Goal: Task Accomplishment & Management: Use online tool/utility

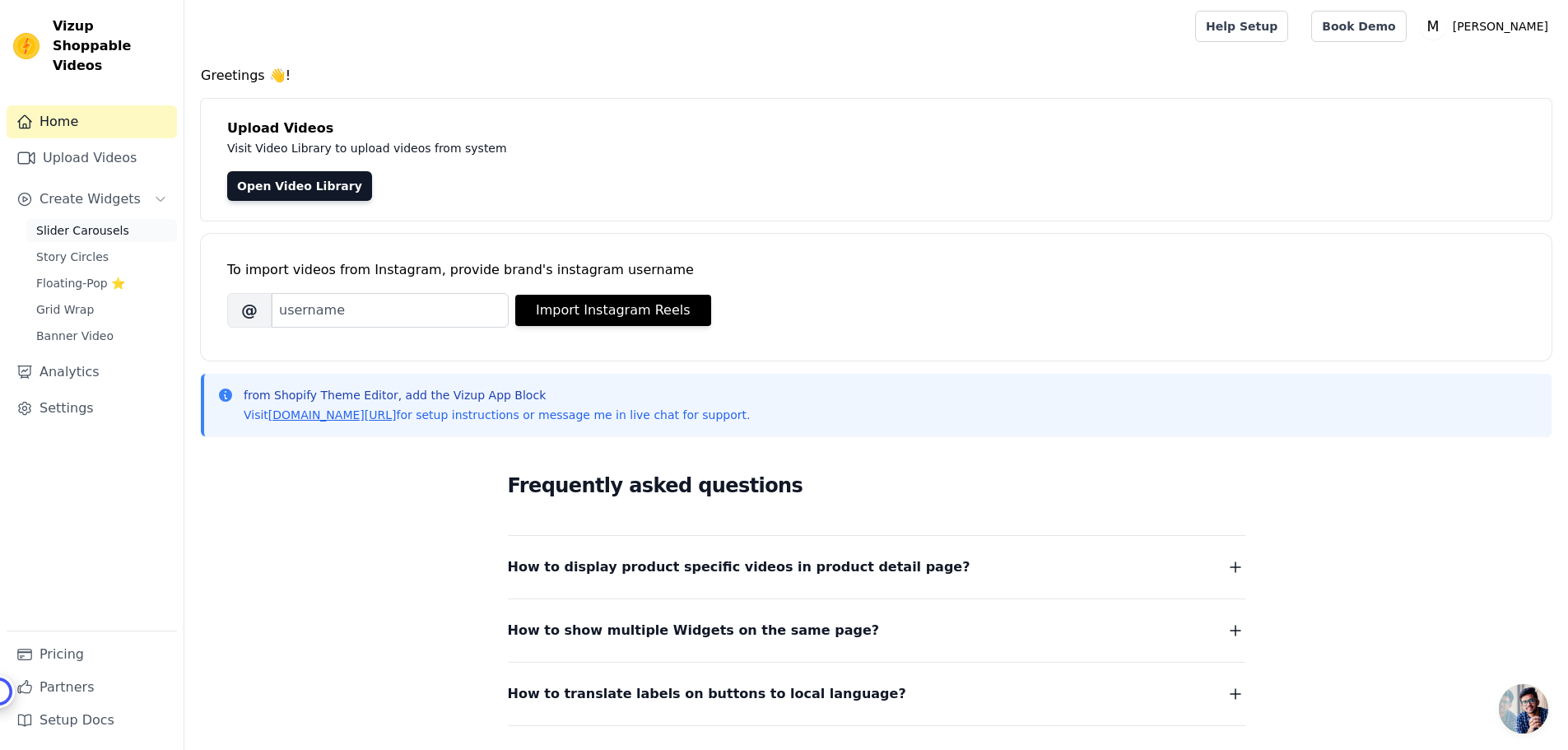
click at [88, 222] on span "Slider Carousels" at bounding box center [82, 231] width 93 height 17
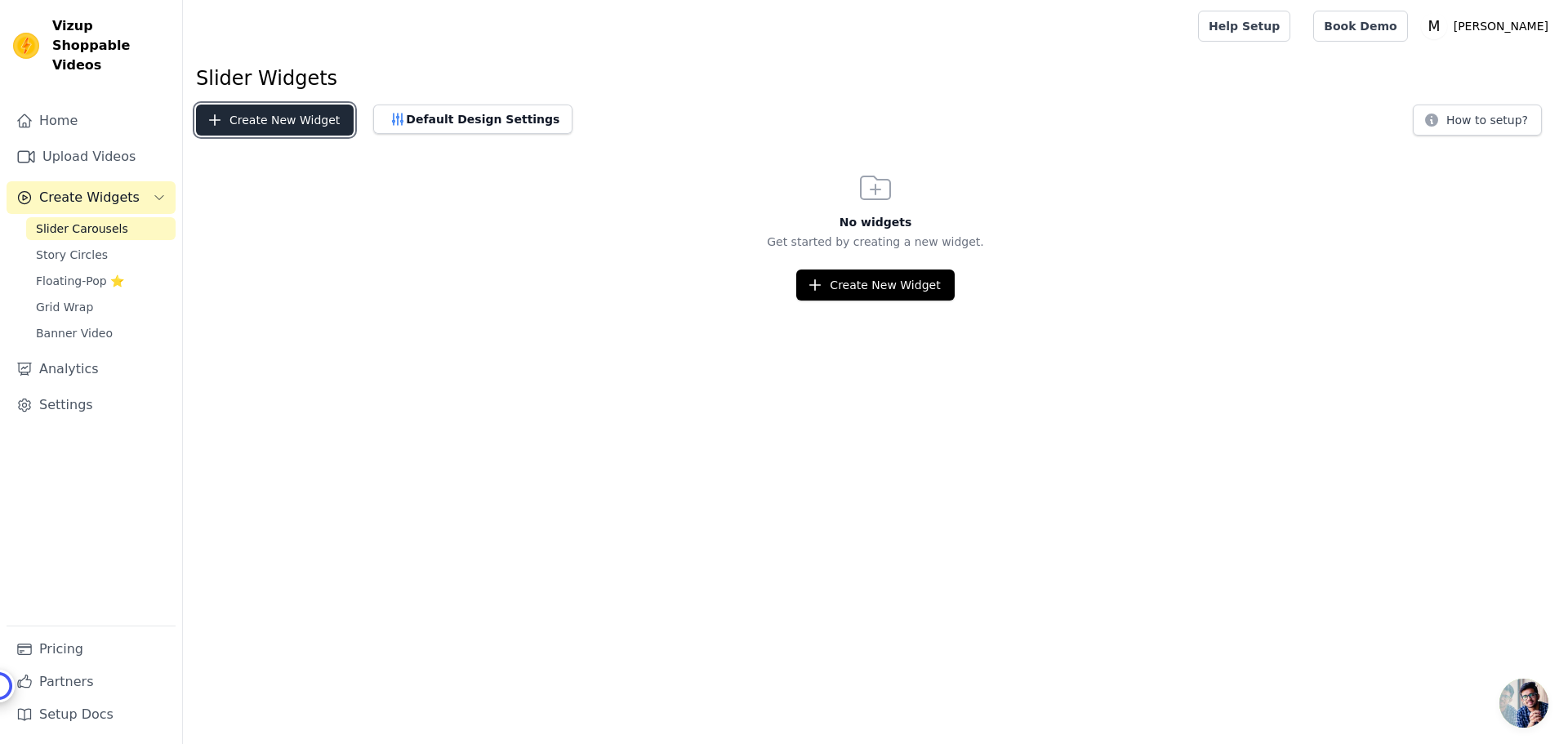
click at [247, 129] on button "Create New Widget" at bounding box center [274, 120] width 157 height 31
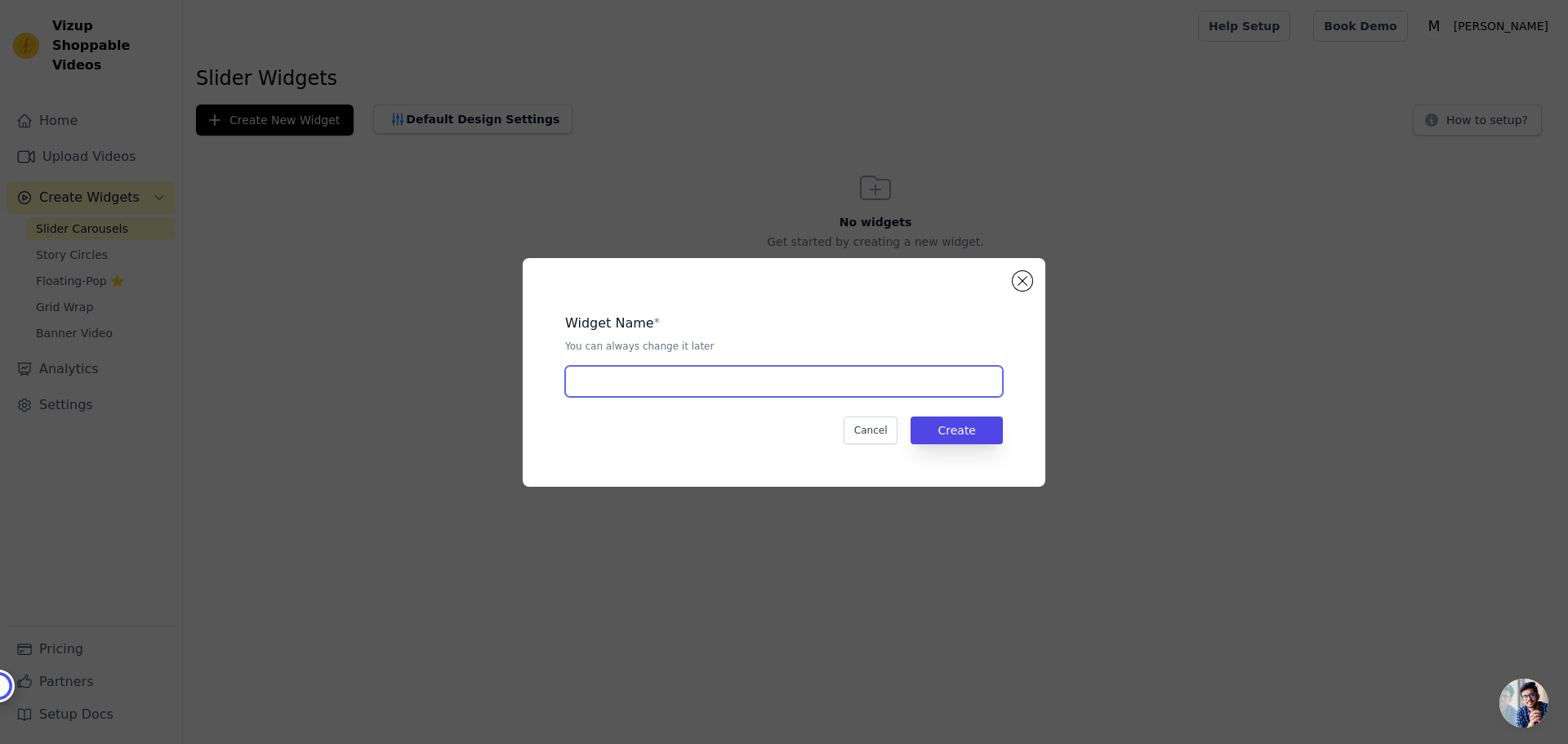
click at [619, 393] on input "text" at bounding box center [784, 382] width 438 height 31
click at [640, 383] on input "reels" at bounding box center [784, 382] width 438 height 31
click at [573, 383] on input "reels" at bounding box center [784, 382] width 438 height 31
type input "product reels"
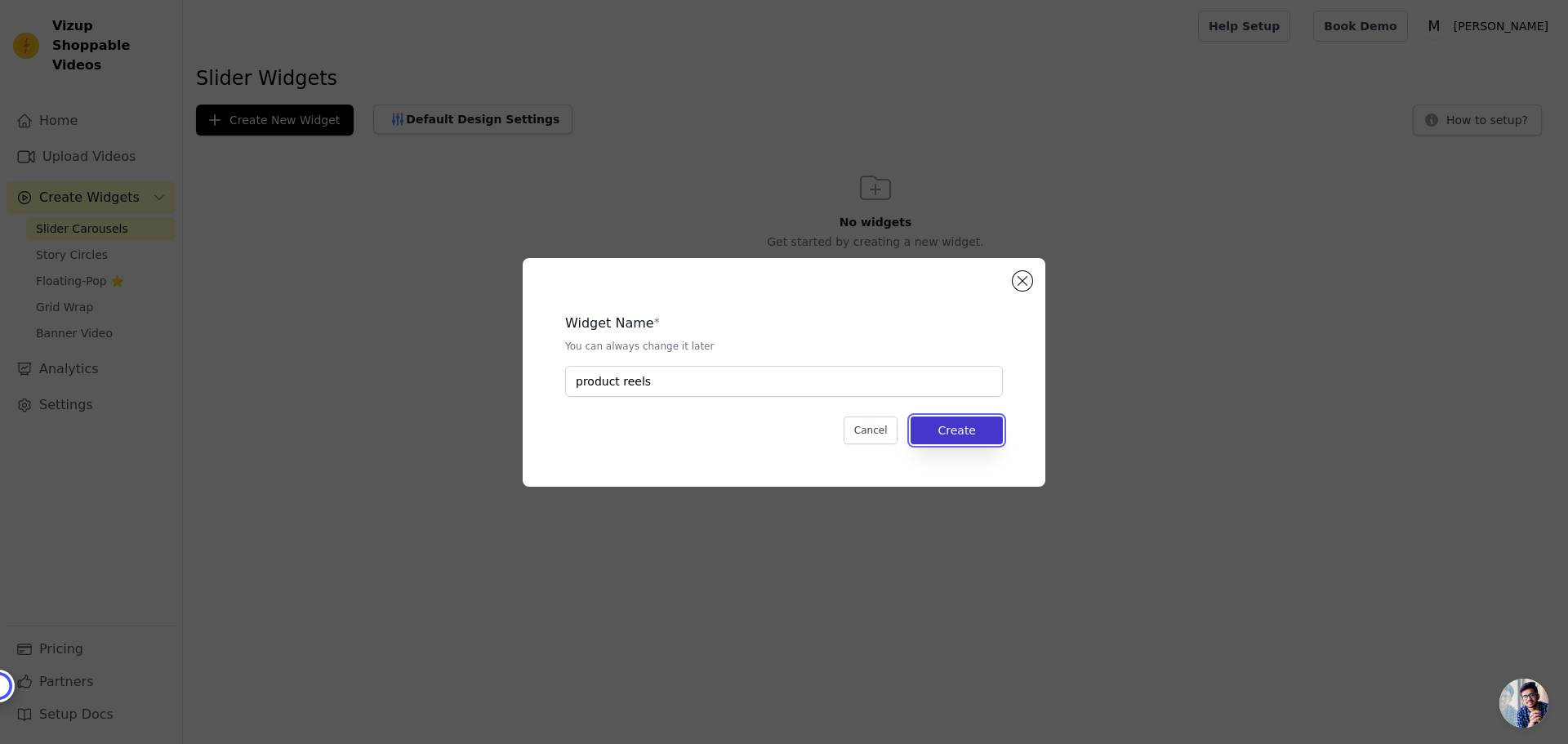
click at [945, 439] on button "Create" at bounding box center [956, 430] width 92 height 28
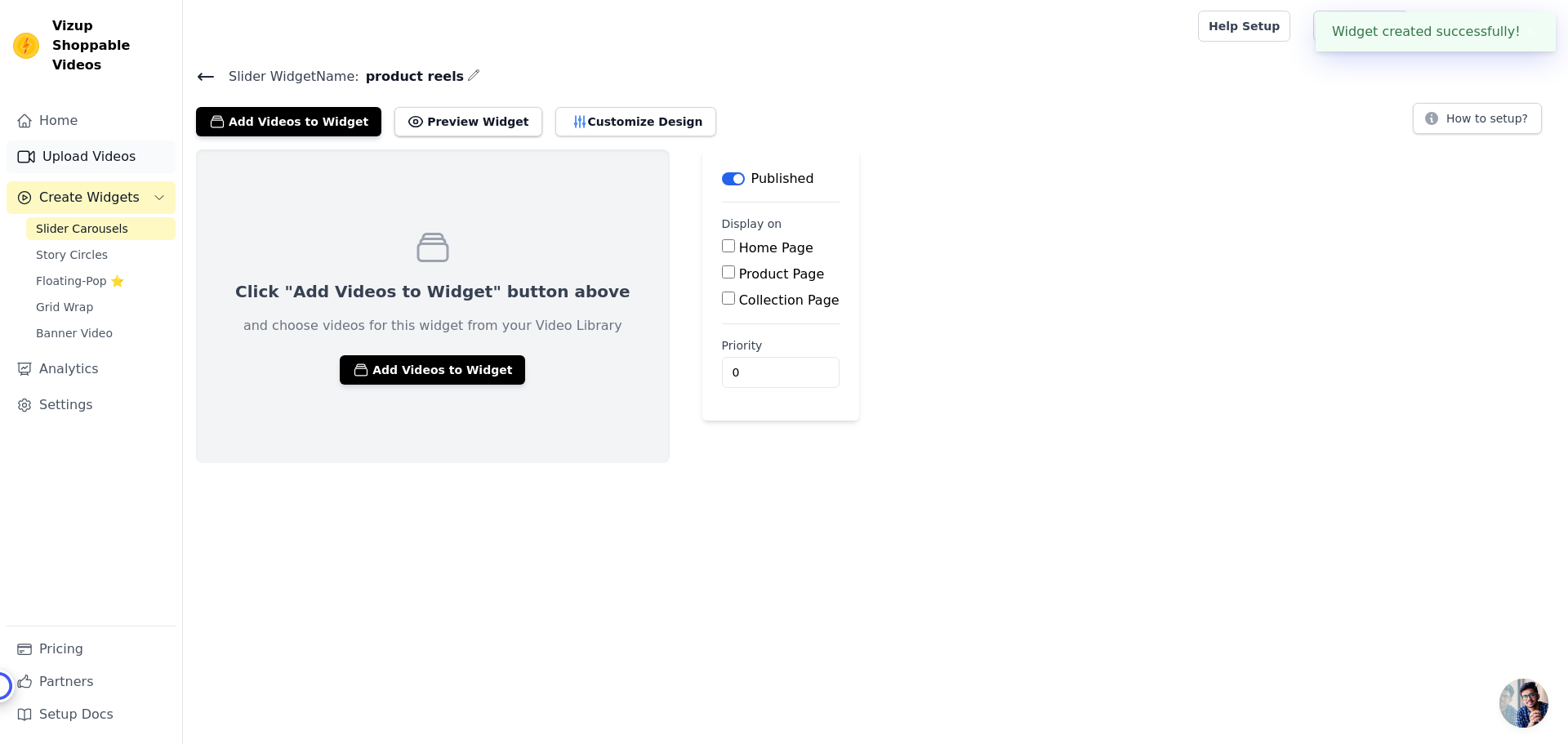
click at [107, 148] on link "Upload Videos" at bounding box center [91, 157] width 169 height 33
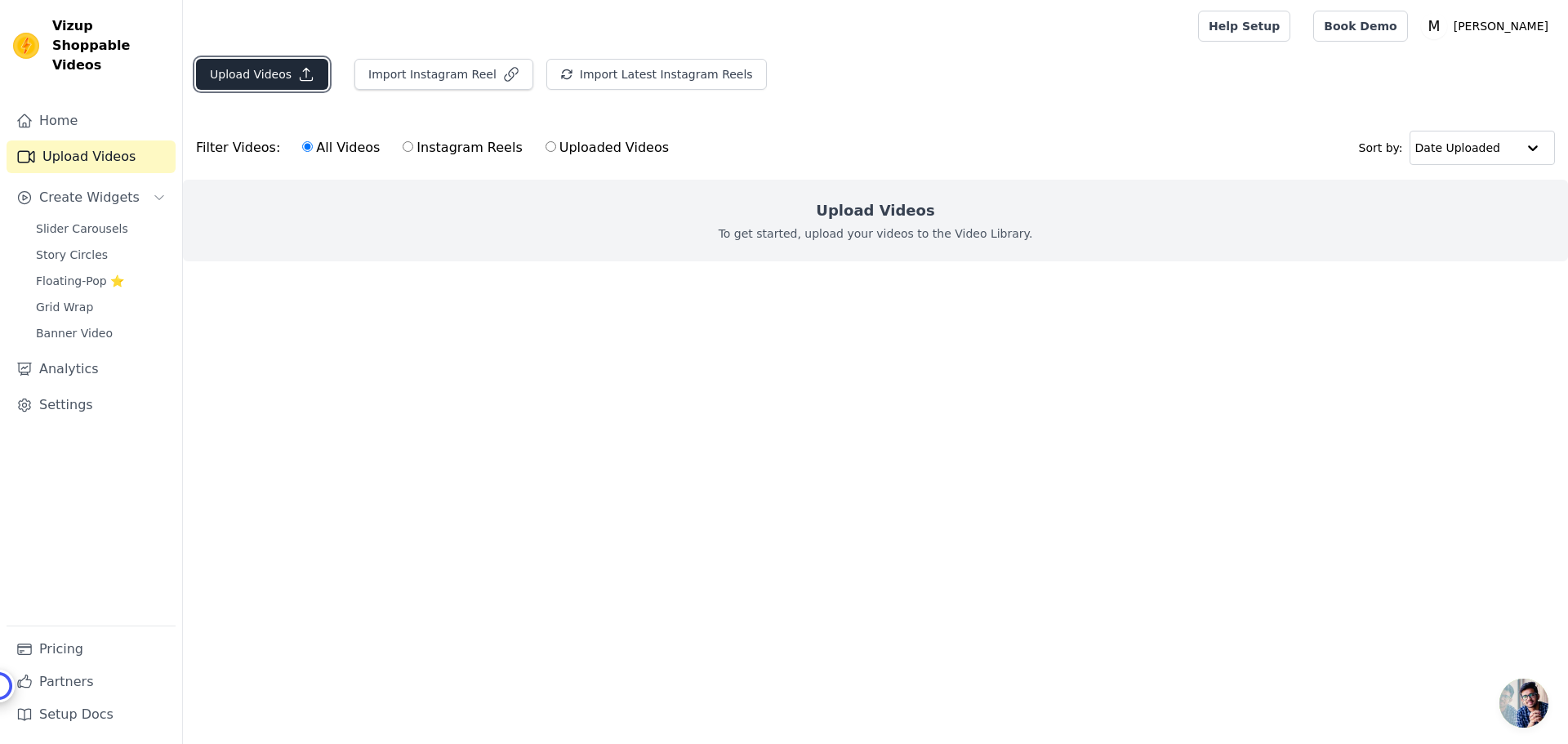
click at [287, 83] on button "Upload Videos" at bounding box center [262, 74] width 132 height 31
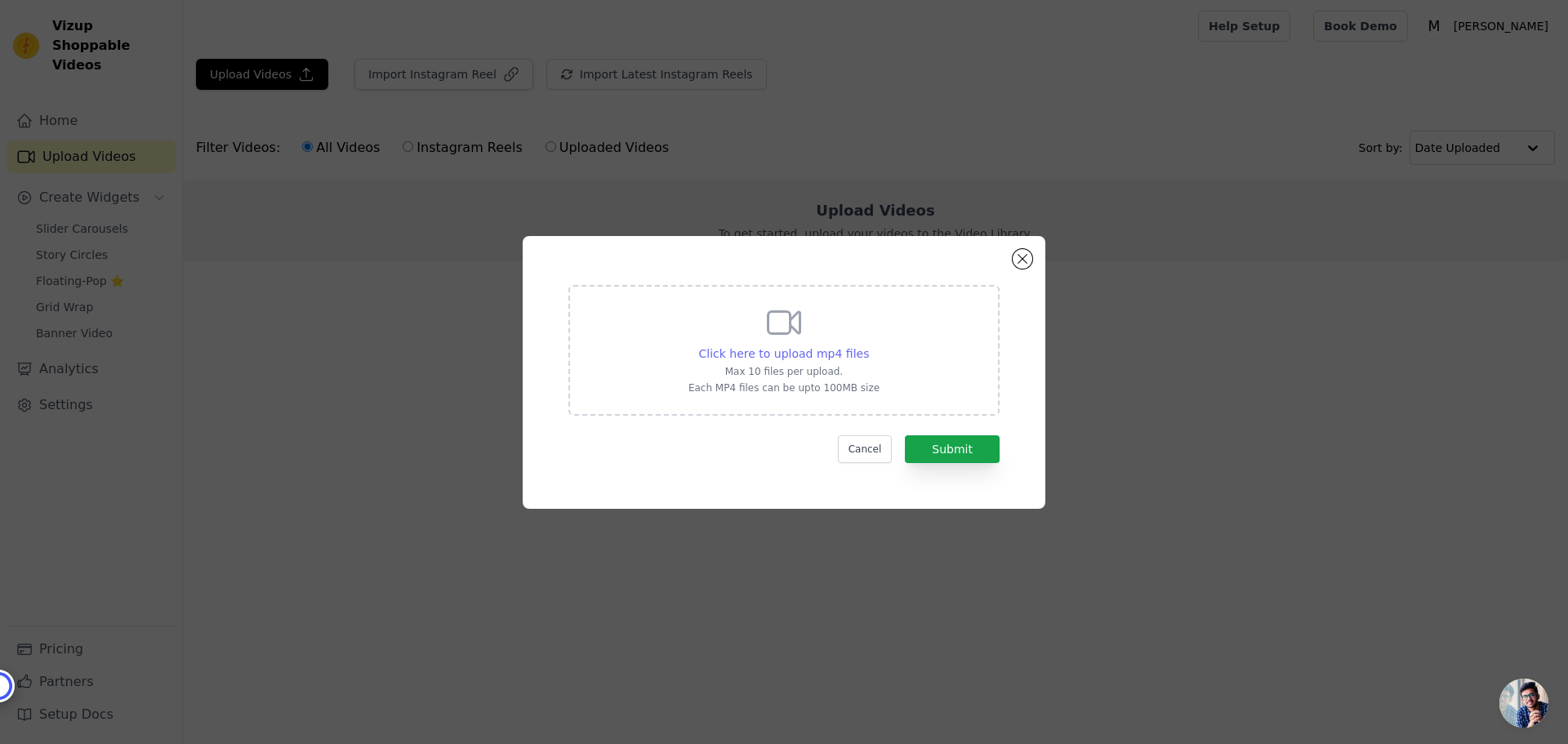
click at [784, 353] on span "Click here to upload mp4 files" at bounding box center [784, 353] width 171 height 13
click at [868, 346] on input "Click here to upload mp4 files Max 10 files per upload. Each MP4 files can be u…" at bounding box center [868, 345] width 1 height 1
type input "C:\fakepath\bodique.eu_7527285562827443489.mp4"
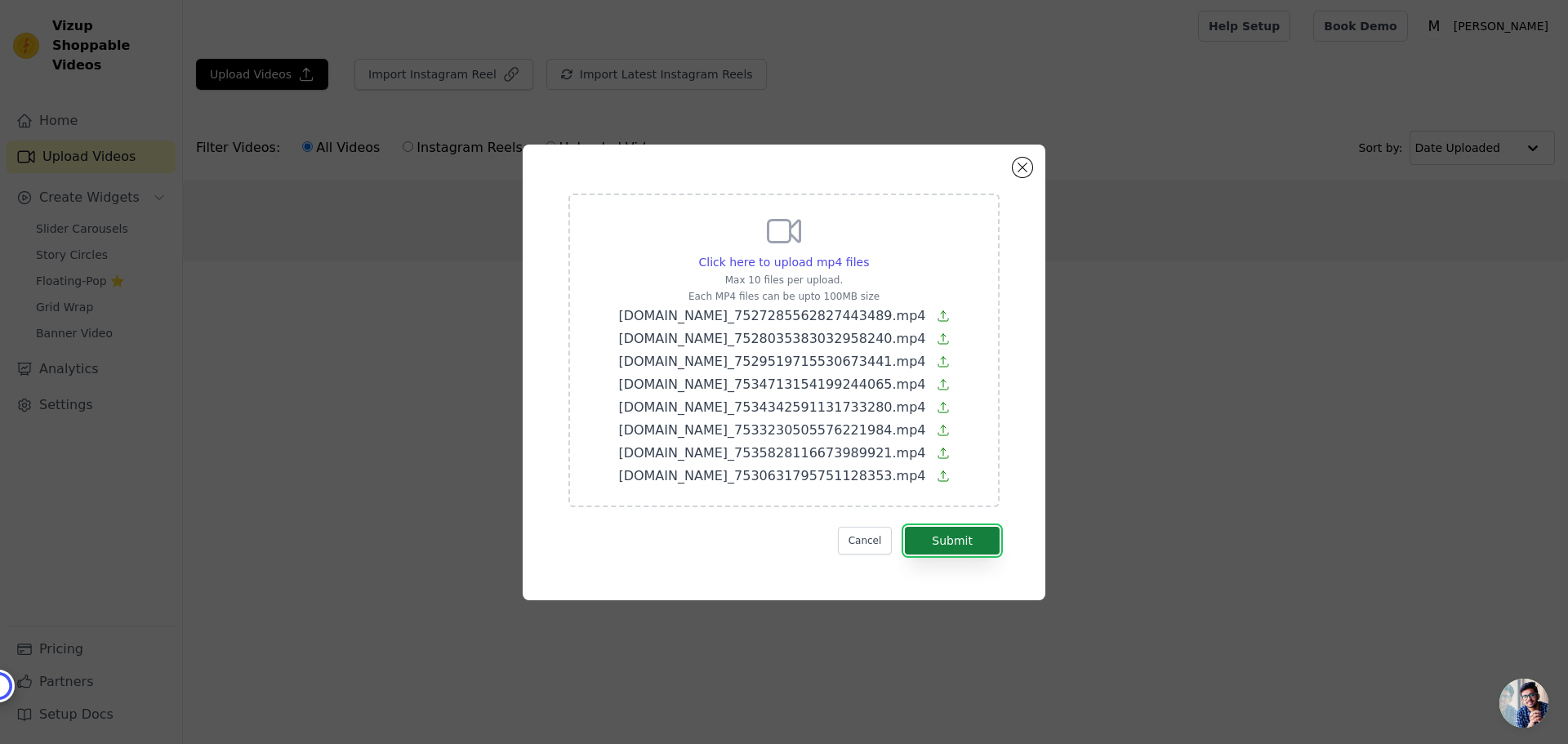
click at [990, 545] on button "Submit" at bounding box center [952, 541] width 95 height 28
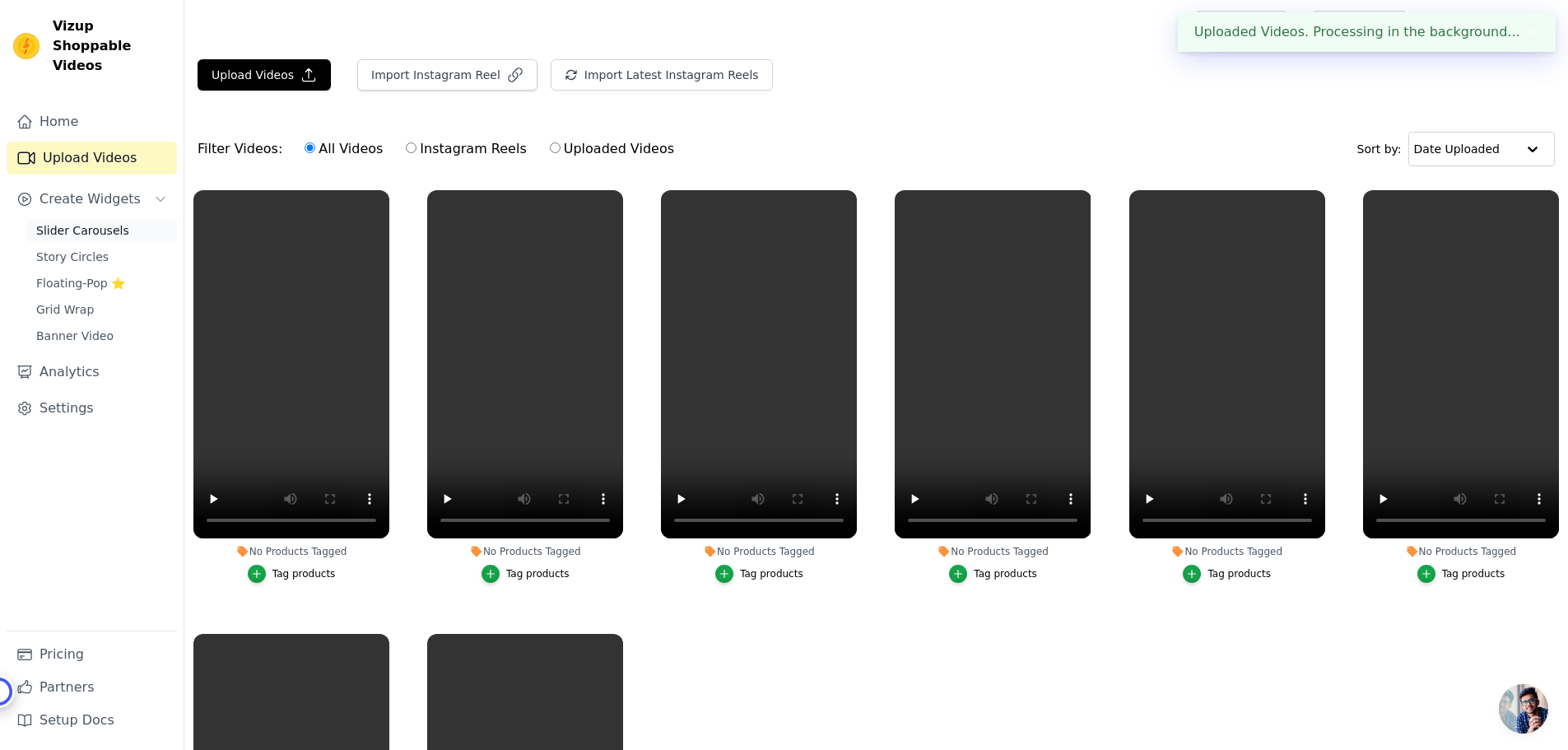
click at [67, 222] on span "Slider Carousels" at bounding box center [82, 231] width 93 height 17
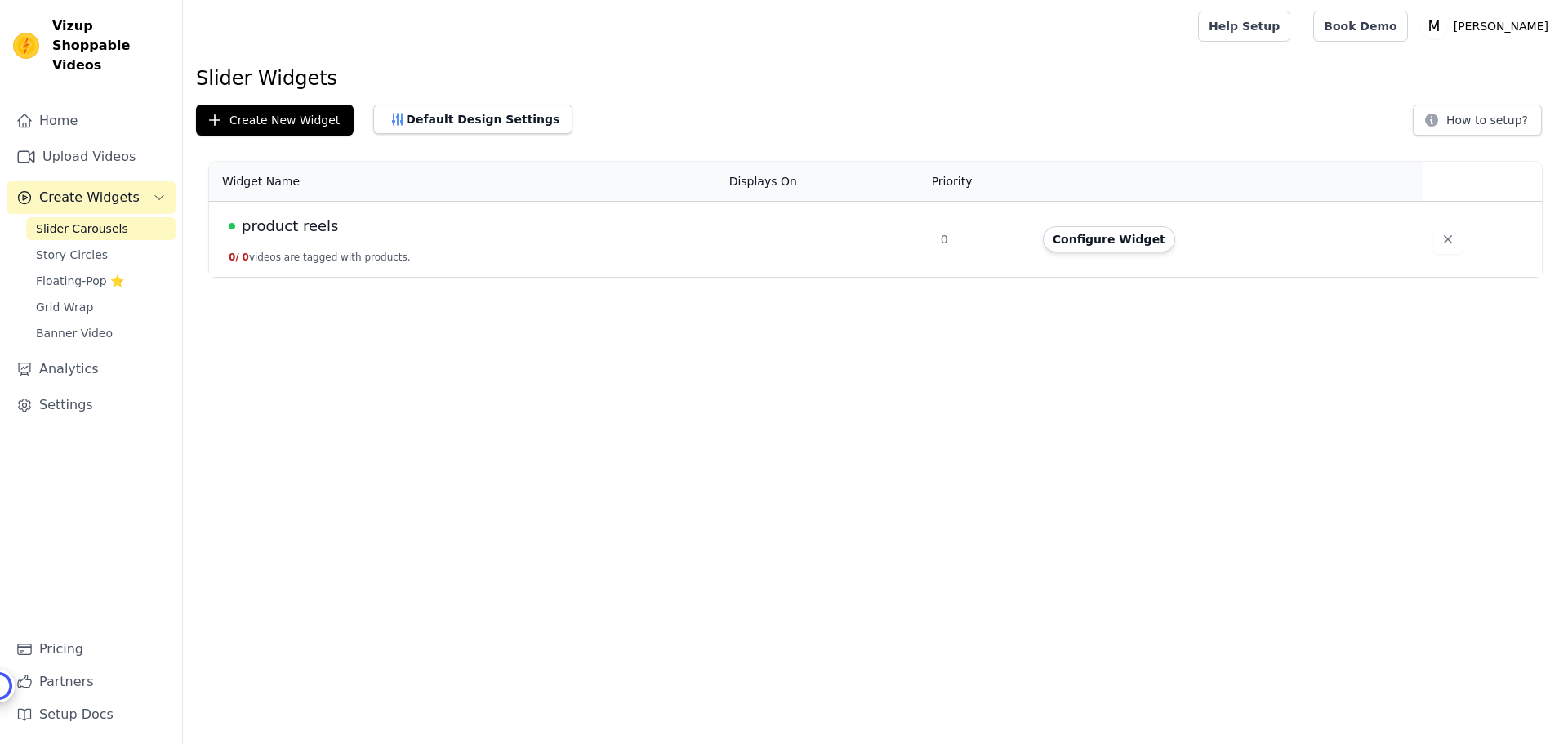
click at [1165, 248] on div "Configure Widget" at bounding box center [1223, 239] width 361 height 26
click at [1139, 247] on button "Configure Widget" at bounding box center [1109, 239] width 132 height 26
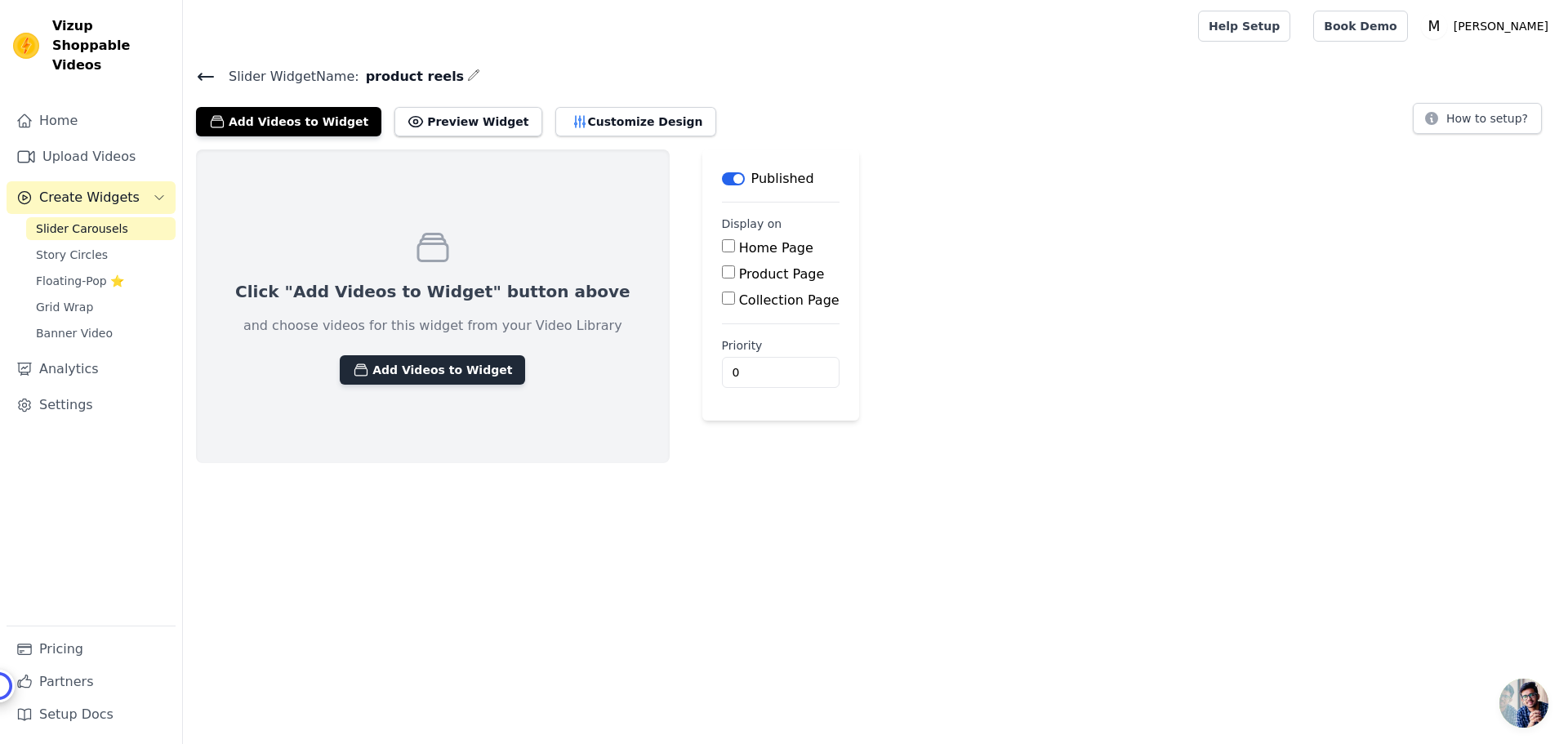
click at [383, 367] on button "Add Videos to Widget" at bounding box center [432, 370] width 186 height 29
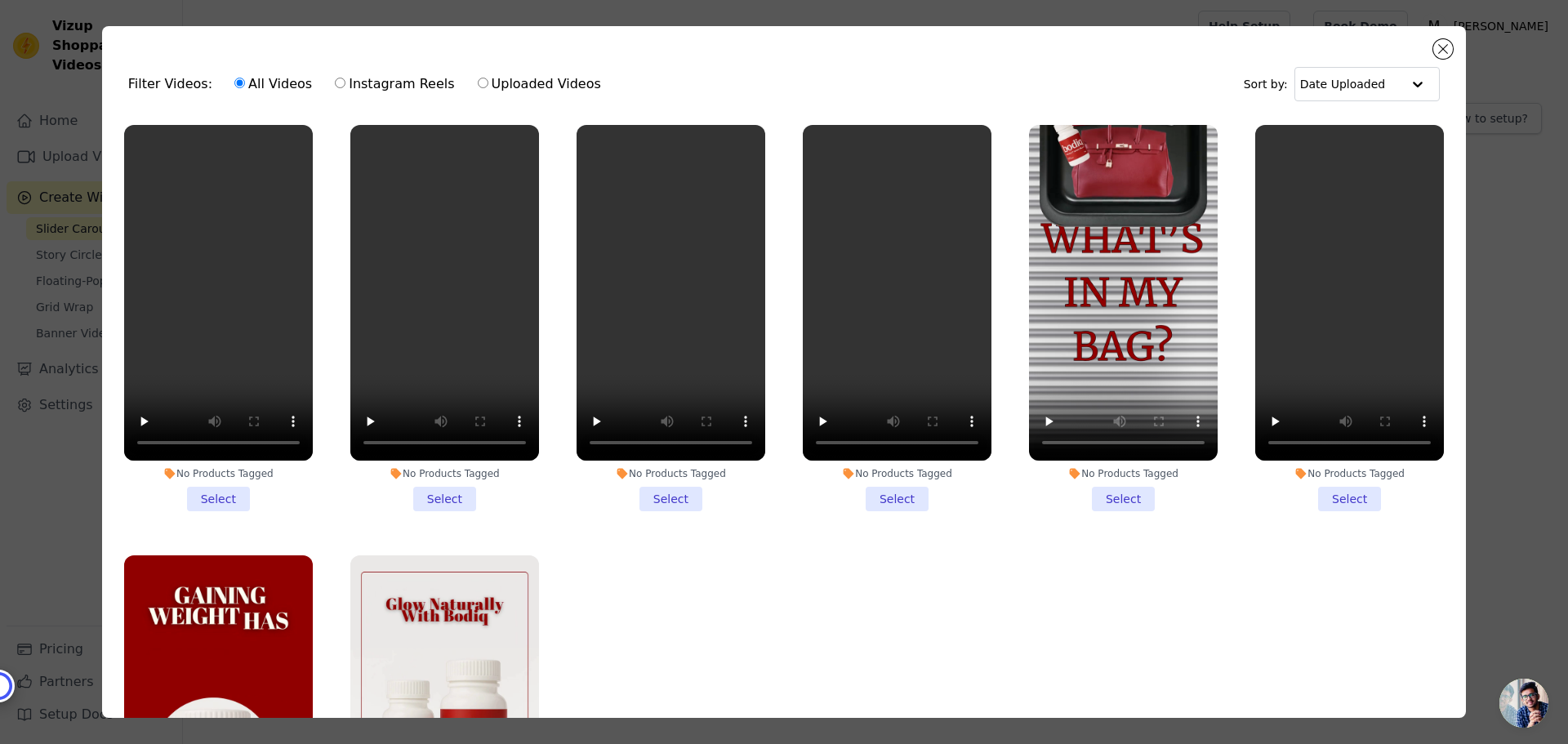
click at [234, 500] on li "No Products Tagged Select" at bounding box center [218, 318] width 189 height 386
click at [0, 0] on input "No Products Tagged Select" at bounding box center [0, 0] width 0 height 0
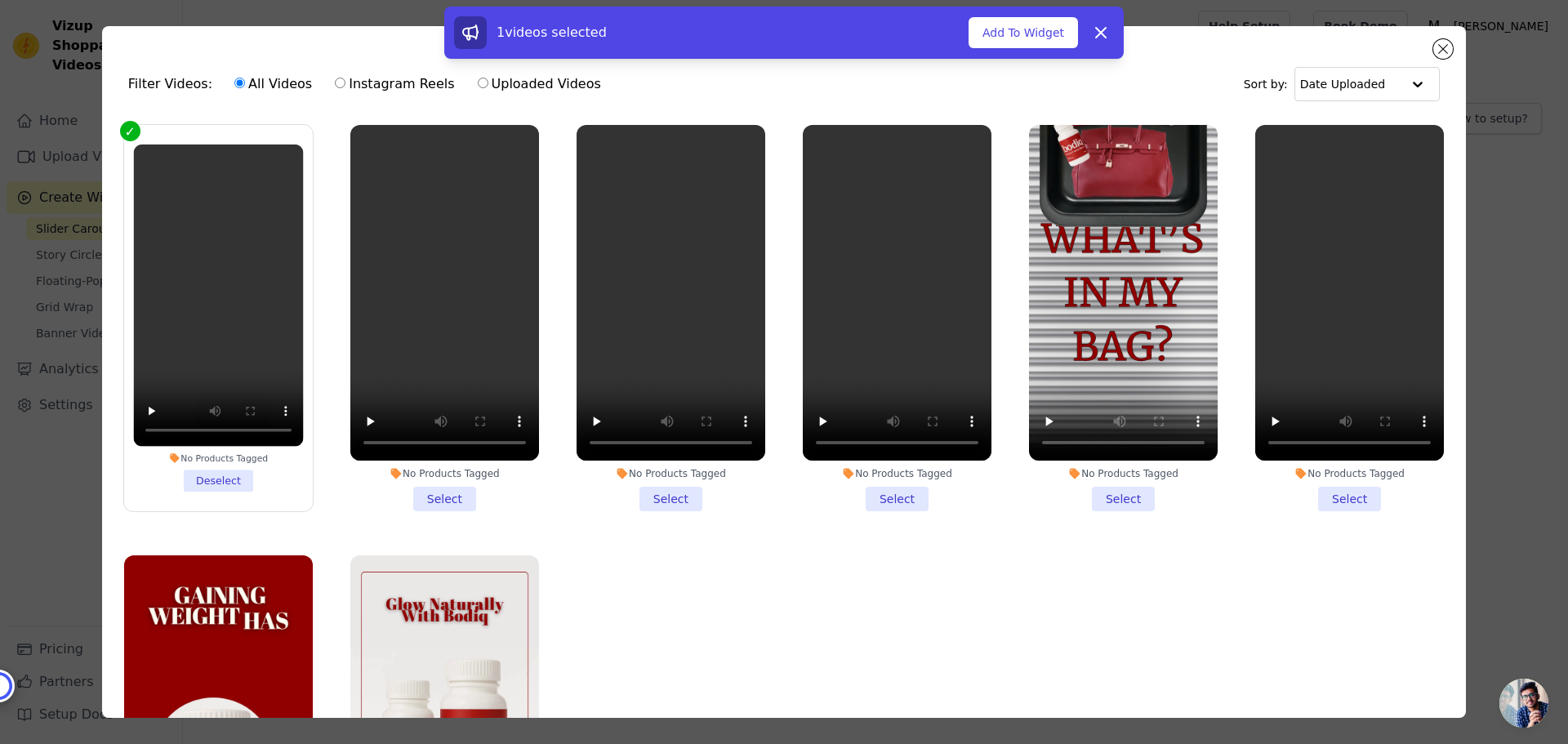
click at [448, 498] on li "No Products Tagged Select" at bounding box center [444, 318] width 189 height 386
click at [0, 0] on input "No Products Tagged Select" at bounding box center [0, 0] width 0 height 0
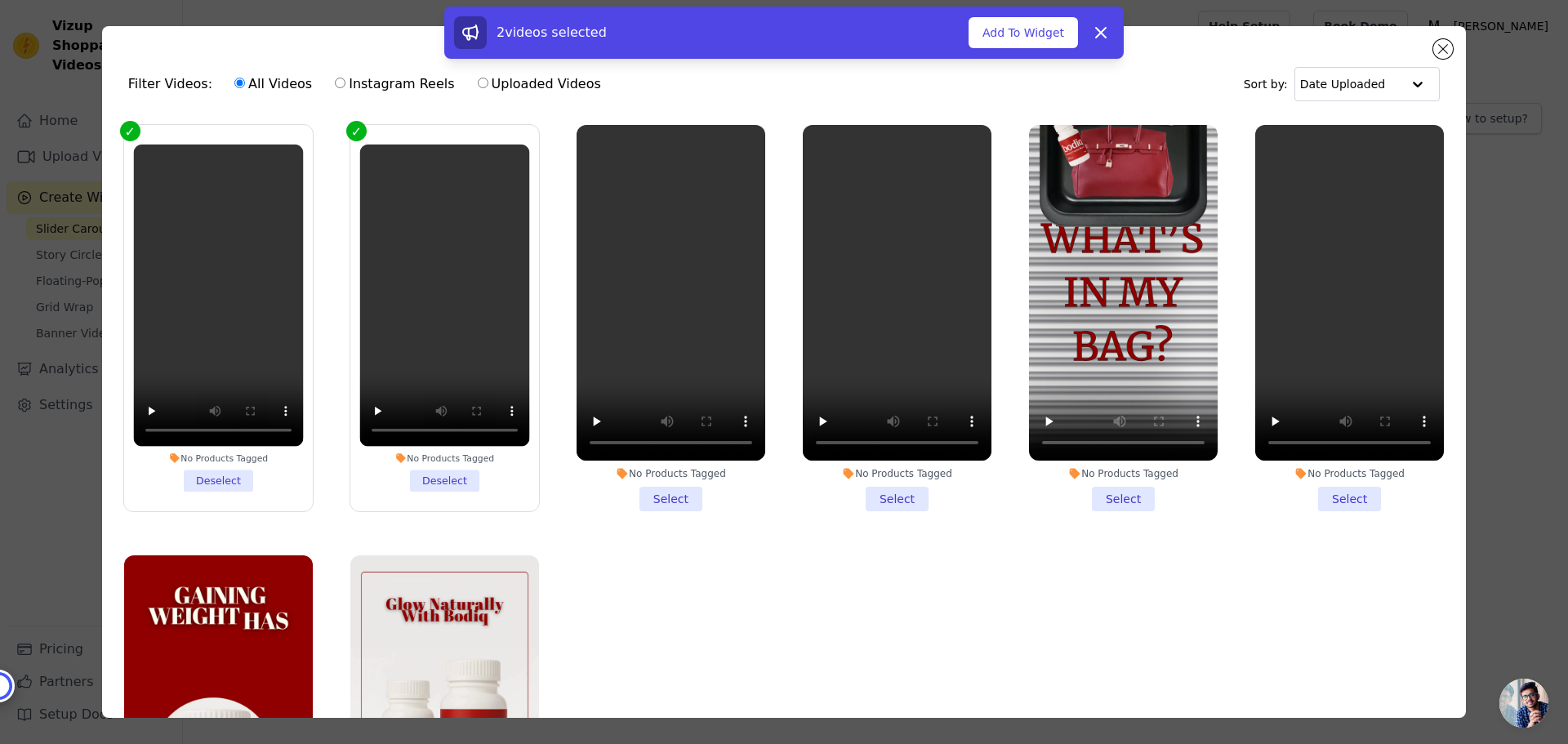
click at [661, 495] on li "No Products Tagged Select" at bounding box center [670, 318] width 189 height 386
click at [882, 491] on li "No Products Tagged Select" at bounding box center [897, 318] width 189 height 386
click at [0, 0] on input "No Products Tagged Select" at bounding box center [0, 0] width 0 height 0
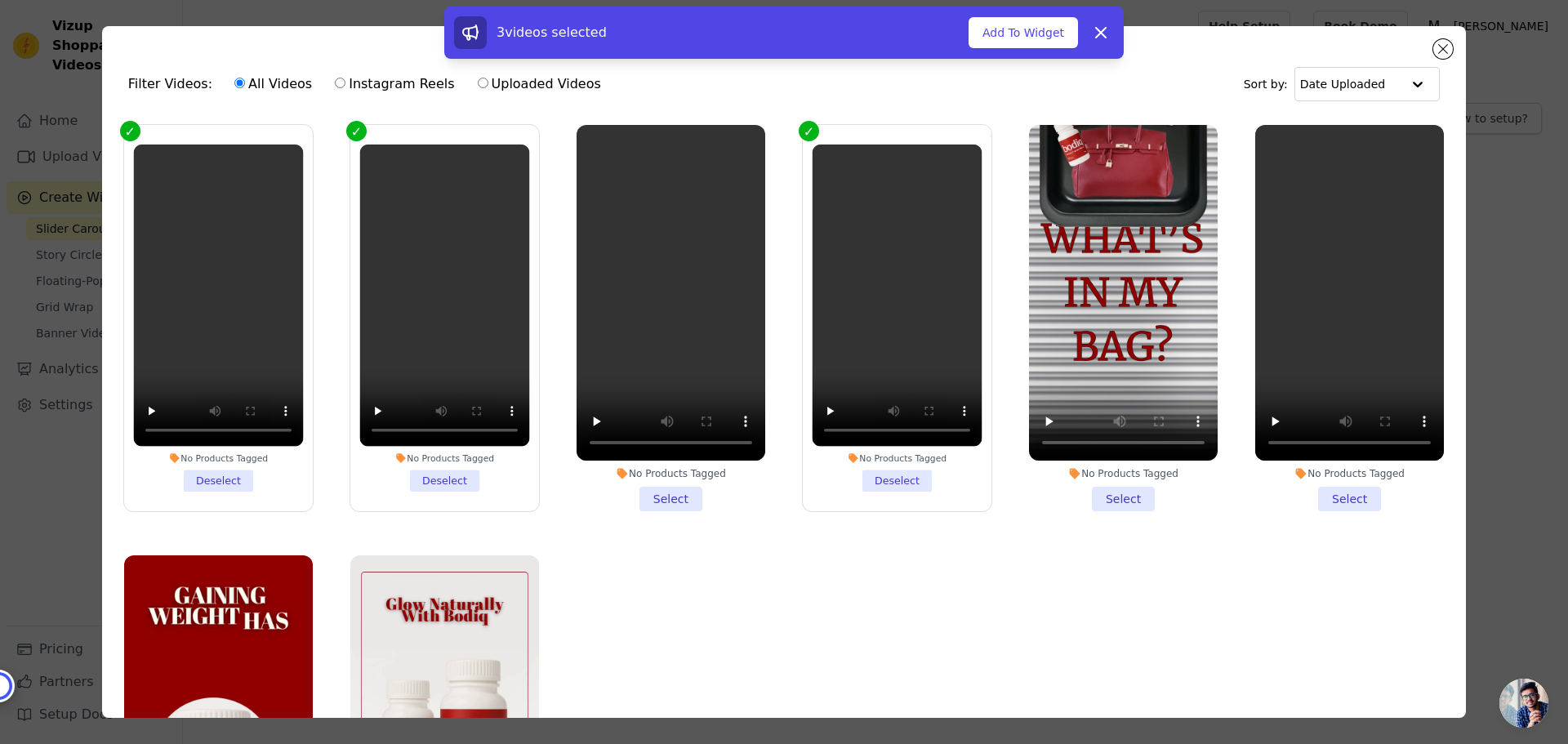
drag, startPoint x: 657, startPoint y: 494, endPoint x: 1013, endPoint y: 506, distance: 356.2
click at [658, 494] on li "No Products Tagged Select" at bounding box center [670, 318] width 189 height 386
click at [0, 0] on input "No Products Tagged Select" at bounding box center [0, 0] width 0 height 0
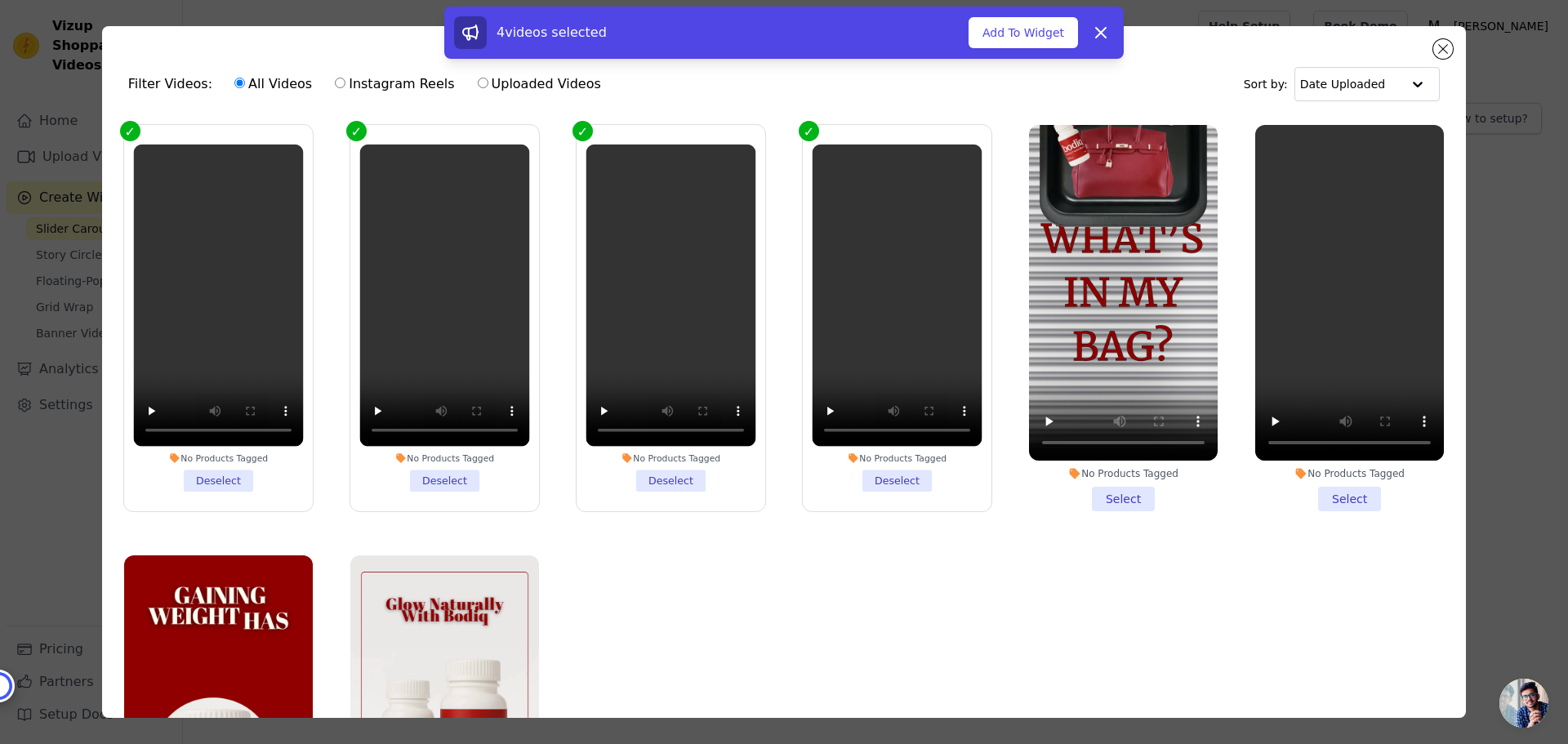
click at [1108, 495] on li "No Products Tagged Select" at bounding box center [1123, 318] width 189 height 386
click at [0, 0] on input "No Products Tagged Select" at bounding box center [0, 0] width 0 height 0
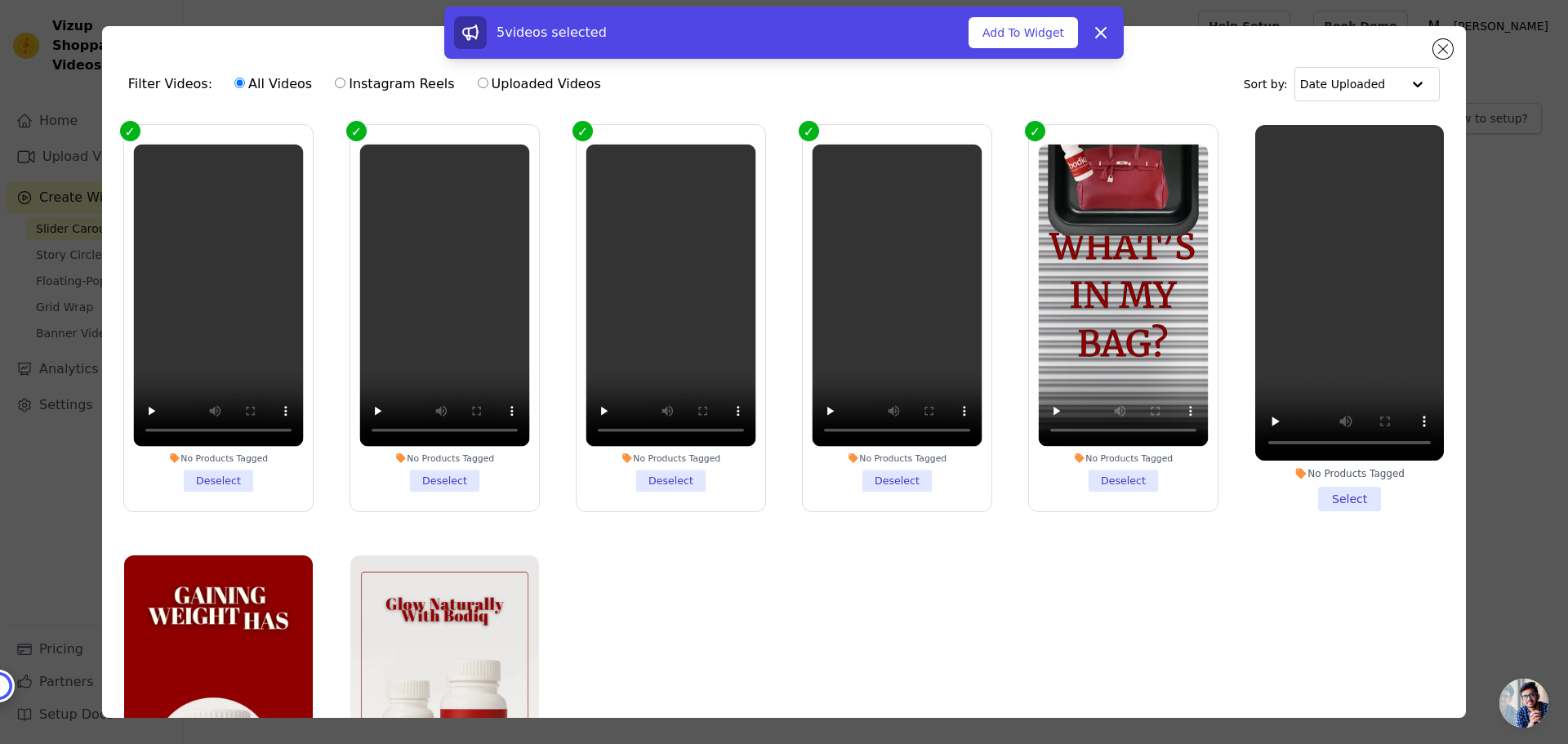
click at [1320, 486] on li "No Products Tagged Select" at bounding box center [1349, 318] width 189 height 386
click at [0, 0] on input "No Products Tagged Select" at bounding box center [0, 0] width 0 height 0
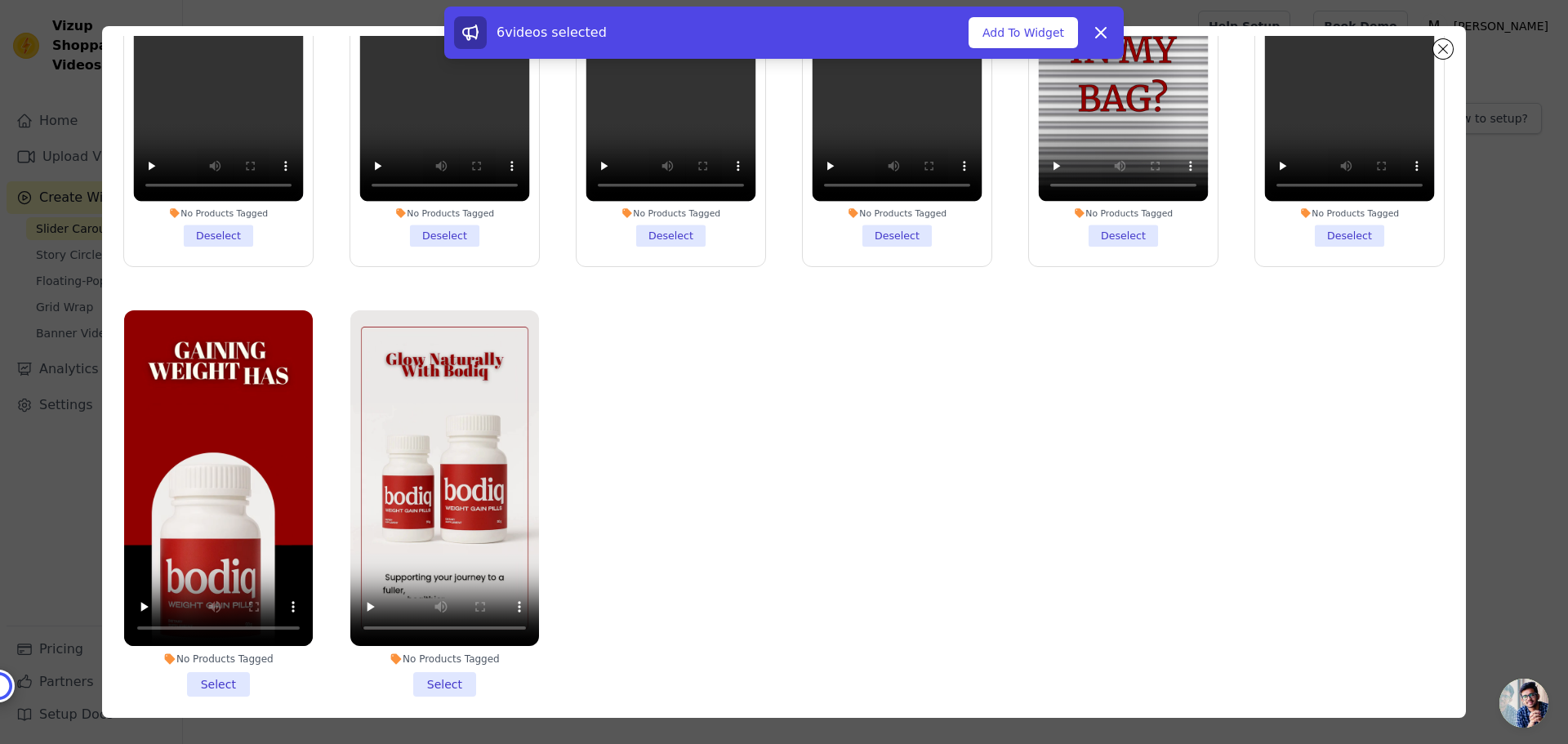
scroll to position [143, 0]
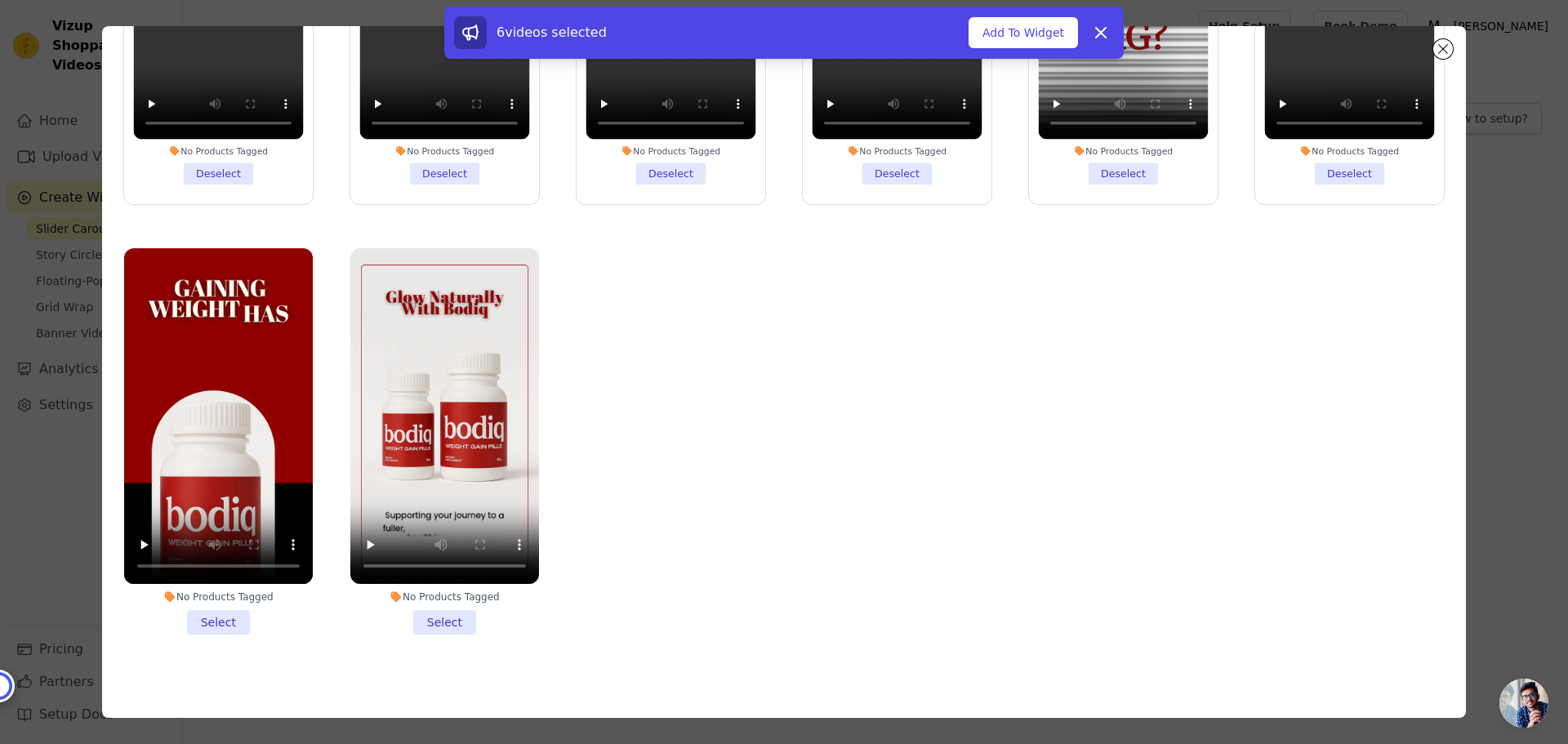
drag, startPoint x: 199, startPoint y: 611, endPoint x: 338, endPoint y: 616, distance: 139.1
click at [211, 612] on li "No Products Tagged Select" at bounding box center [218, 441] width 189 height 386
drag, startPoint x: 420, startPoint y: 618, endPoint x: 471, endPoint y: 619, distance: 51.0
click at [420, 619] on li "No Products Tagged Select" at bounding box center [444, 441] width 189 height 386
click at [0, 0] on input "No Products Tagged Select" at bounding box center [0, 0] width 0 height 0
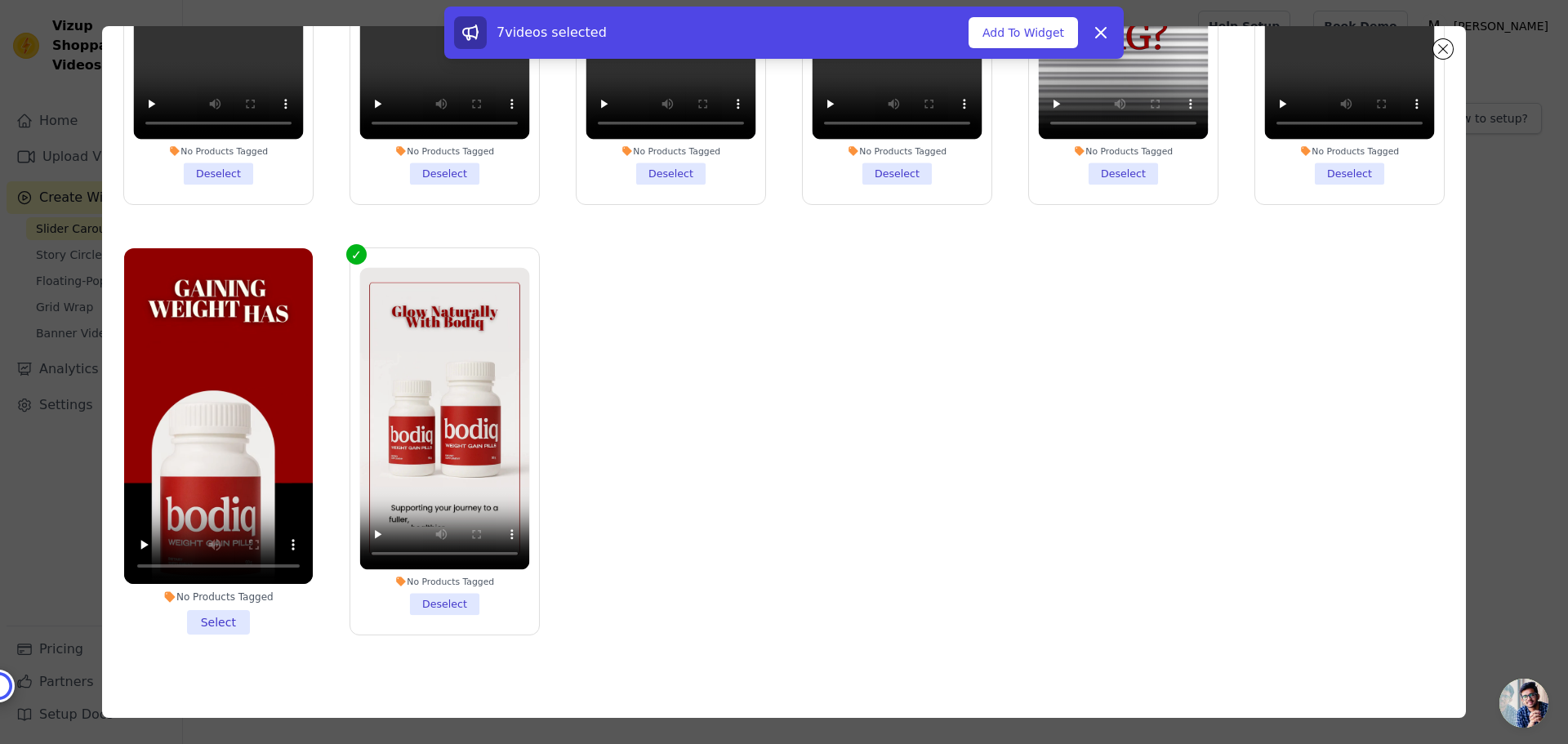
click at [219, 618] on li "No Products Tagged Select" at bounding box center [218, 441] width 189 height 386
click at [0, 0] on input "No Products Tagged Select" at bounding box center [0, 0] width 0 height 0
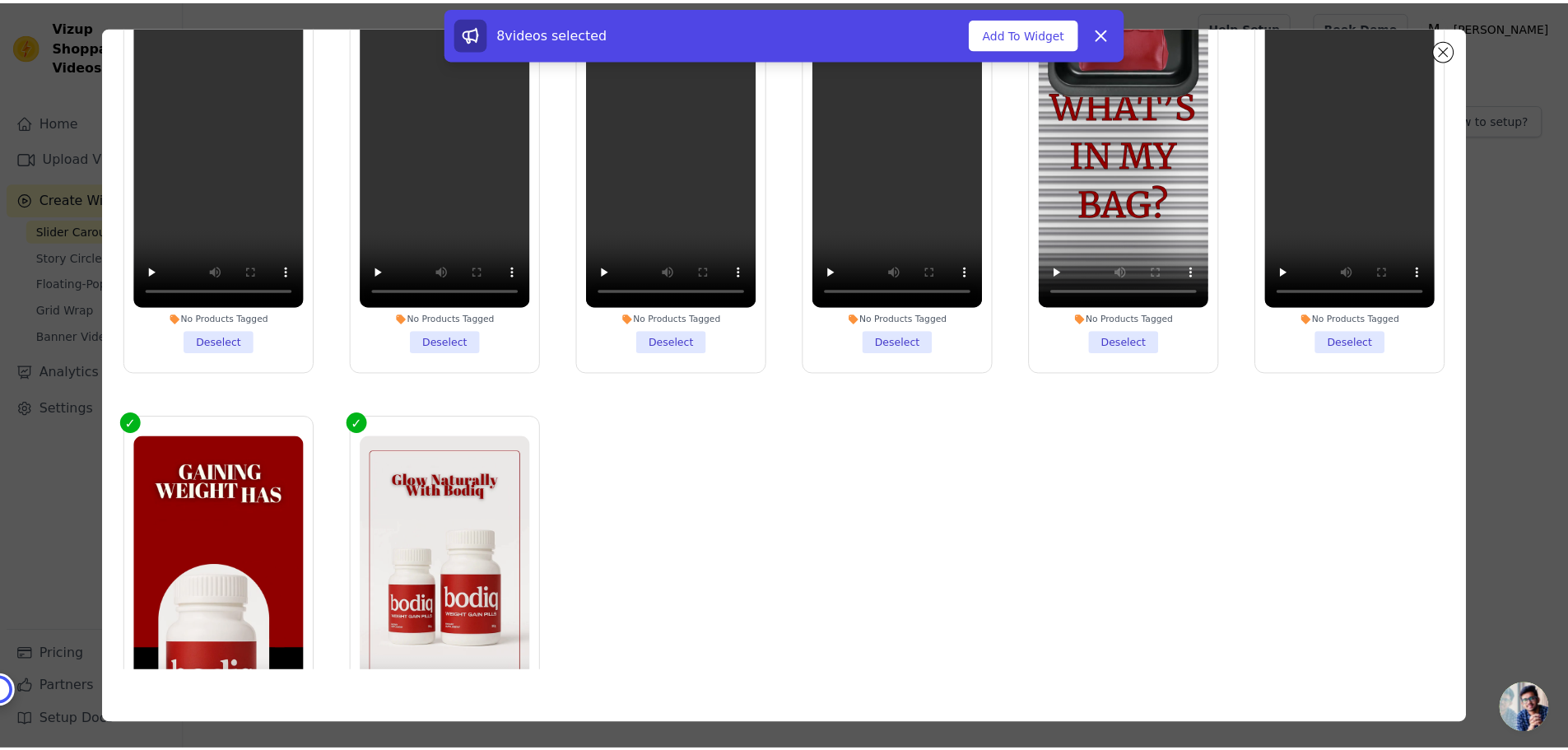
scroll to position [0, 0]
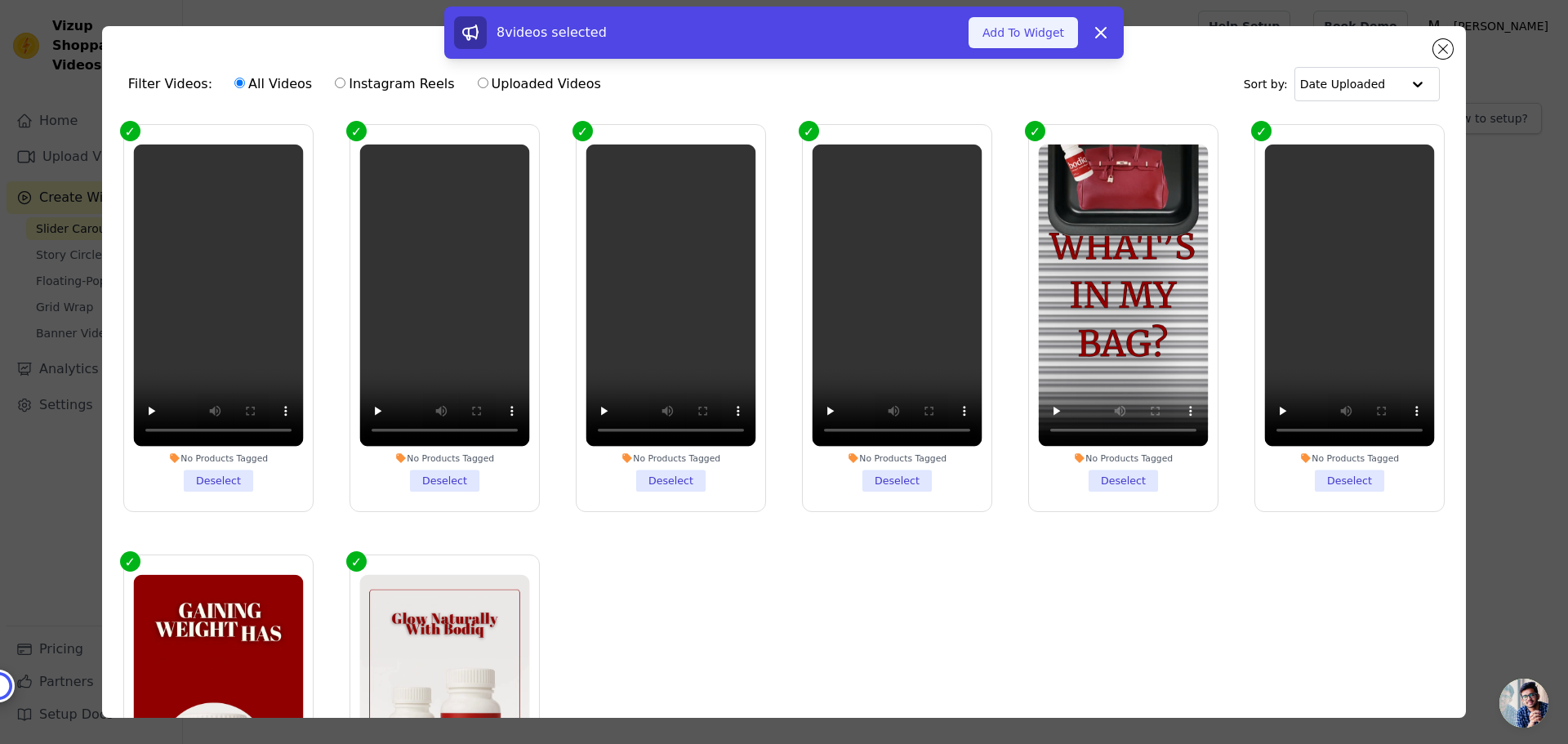
click at [1025, 27] on button "Add To Widget" at bounding box center [1023, 33] width 109 height 31
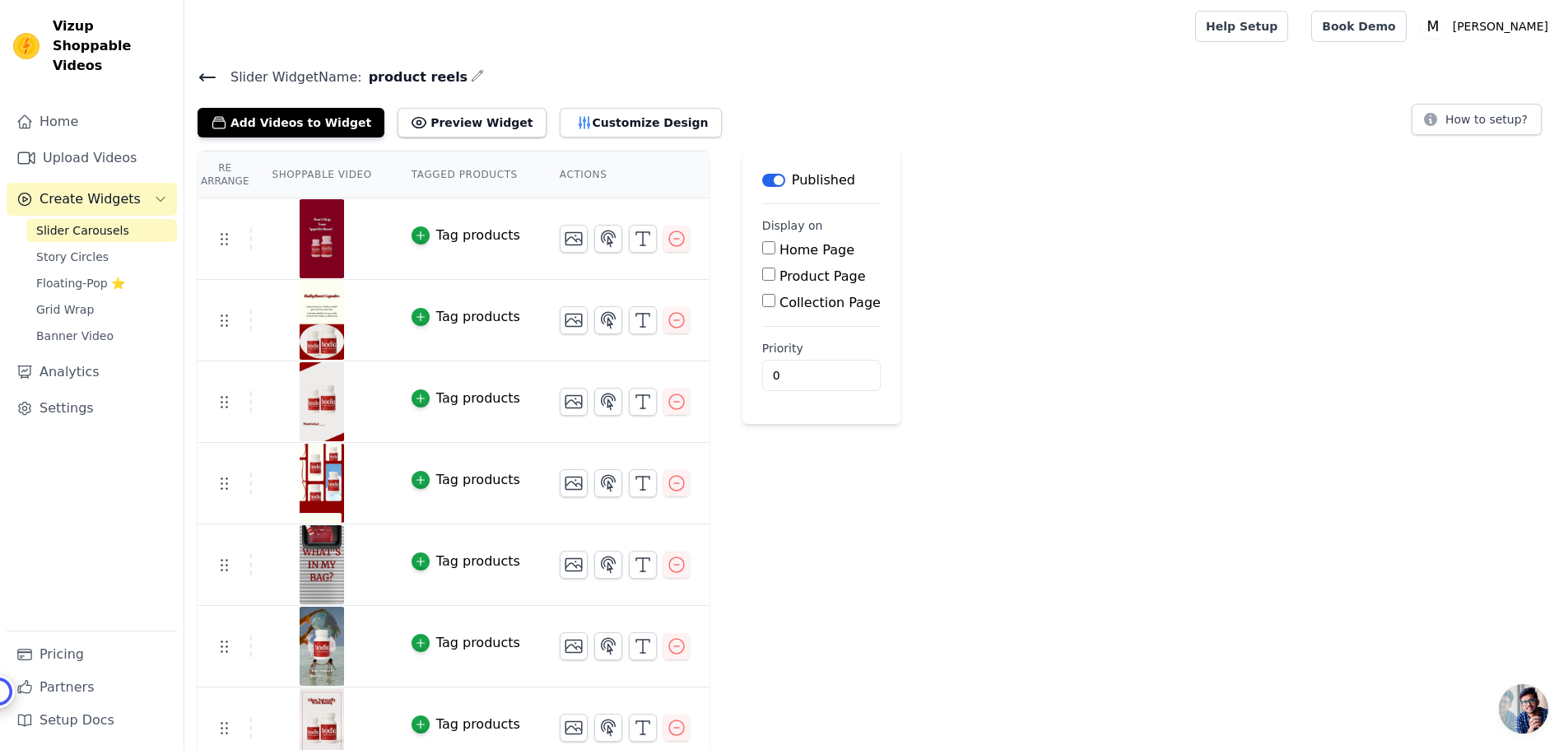
click at [762, 247] on input "Home Page" at bounding box center [768, 248] width 13 height 13
checkbox input "true"
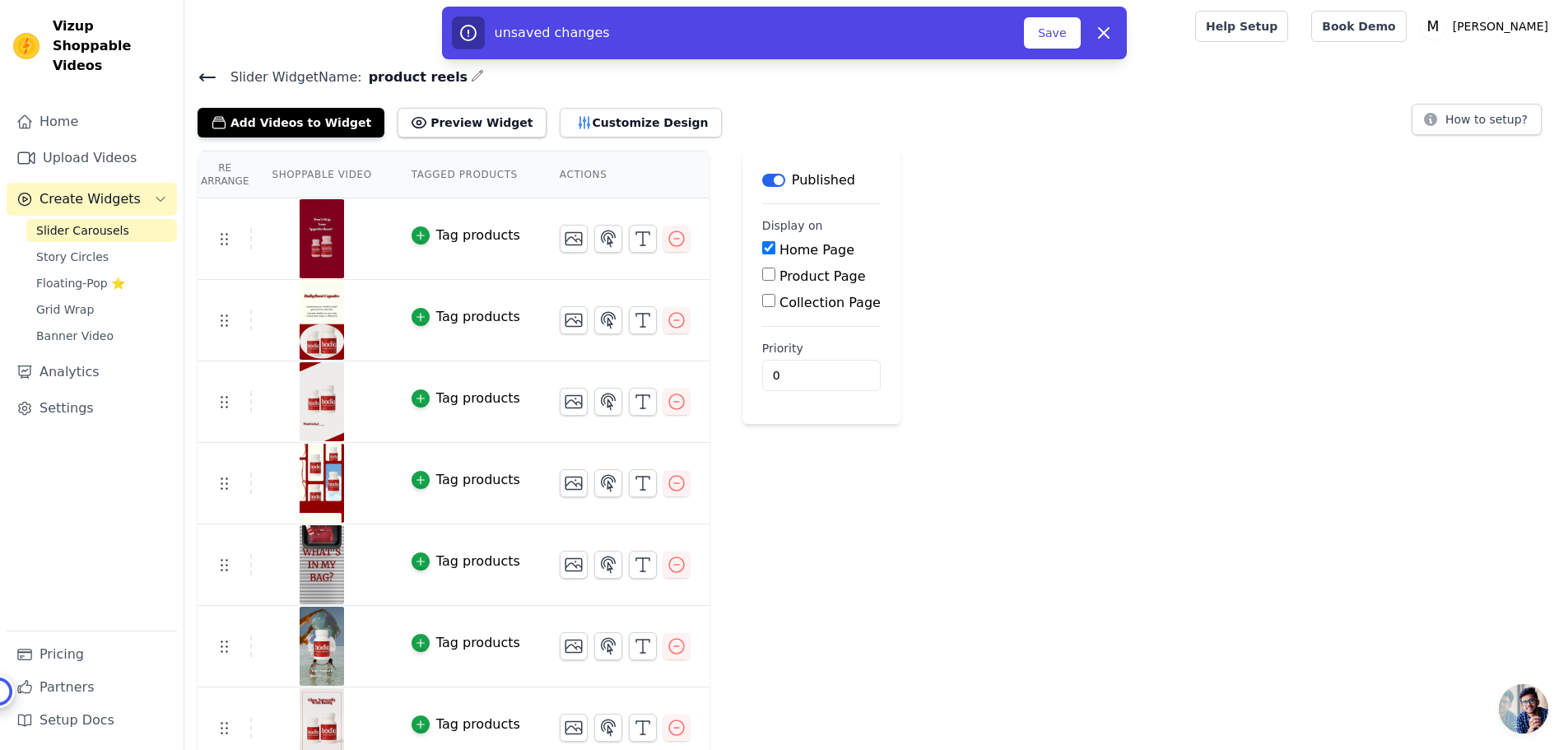
click at [762, 271] on input "Product Page" at bounding box center [768, 274] width 13 height 13
click at [762, 273] on input "Product Page" at bounding box center [768, 274] width 13 height 13
checkbox input "false"
click at [1038, 39] on button "Save" at bounding box center [1052, 33] width 56 height 32
